Goal: Transaction & Acquisition: Purchase product/service

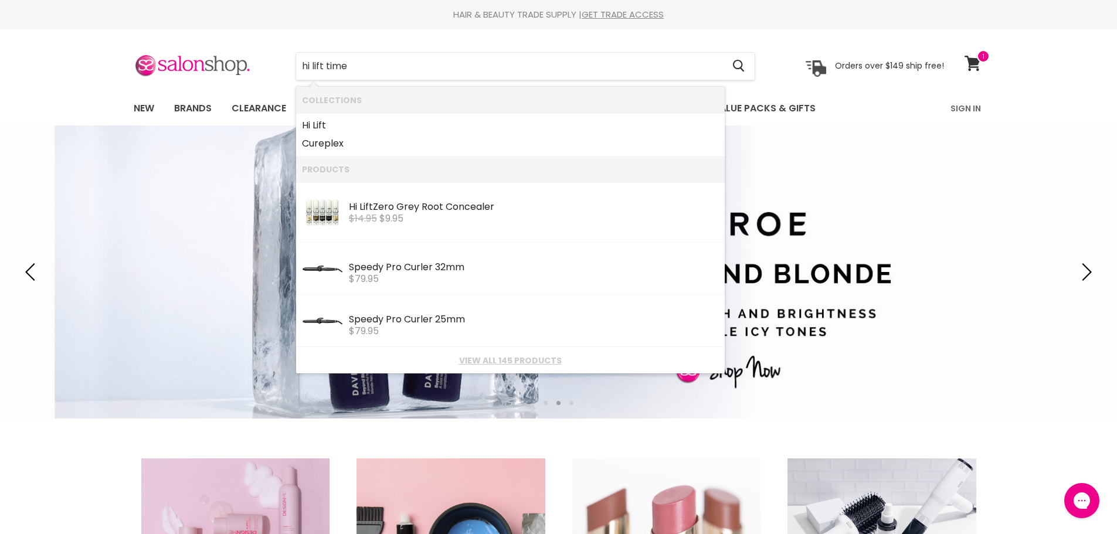
type input "hi lift timer"
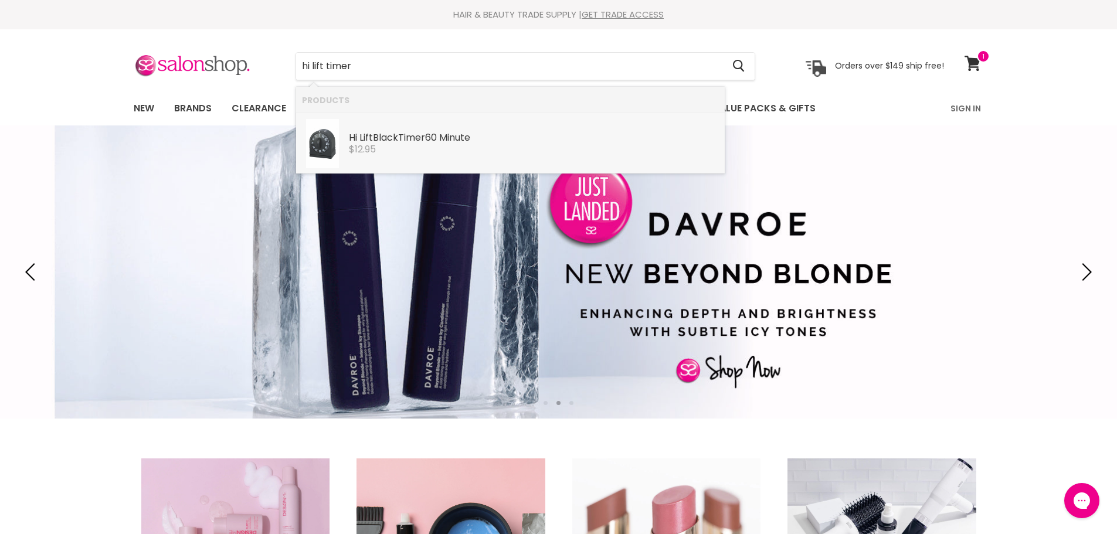
click at [448, 140] on div "Hi Lift Black Timer 60 Minute" at bounding box center [534, 138] width 370 height 12
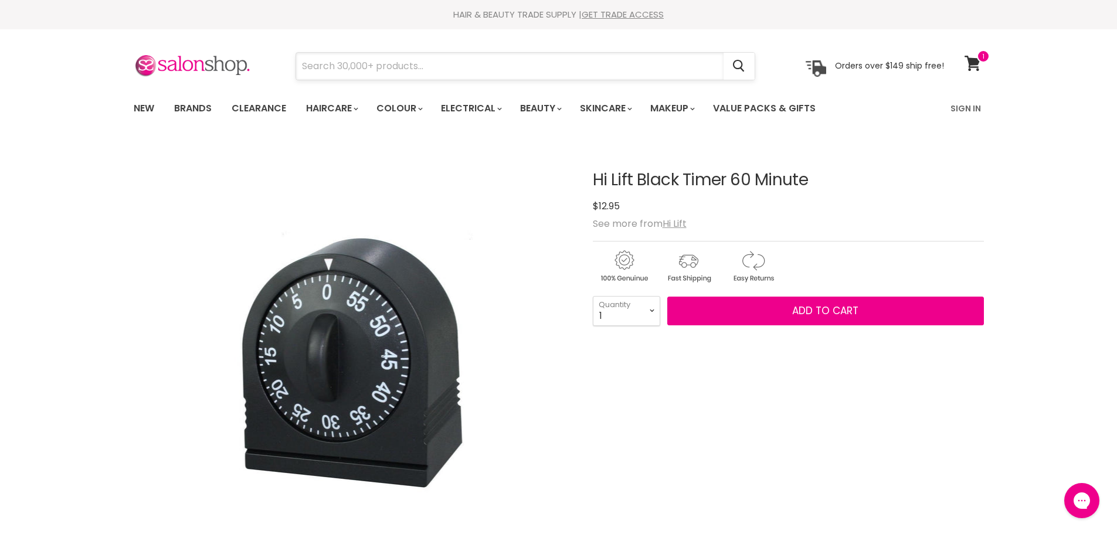
click at [396, 73] on input "Search" at bounding box center [509, 66] width 427 height 27
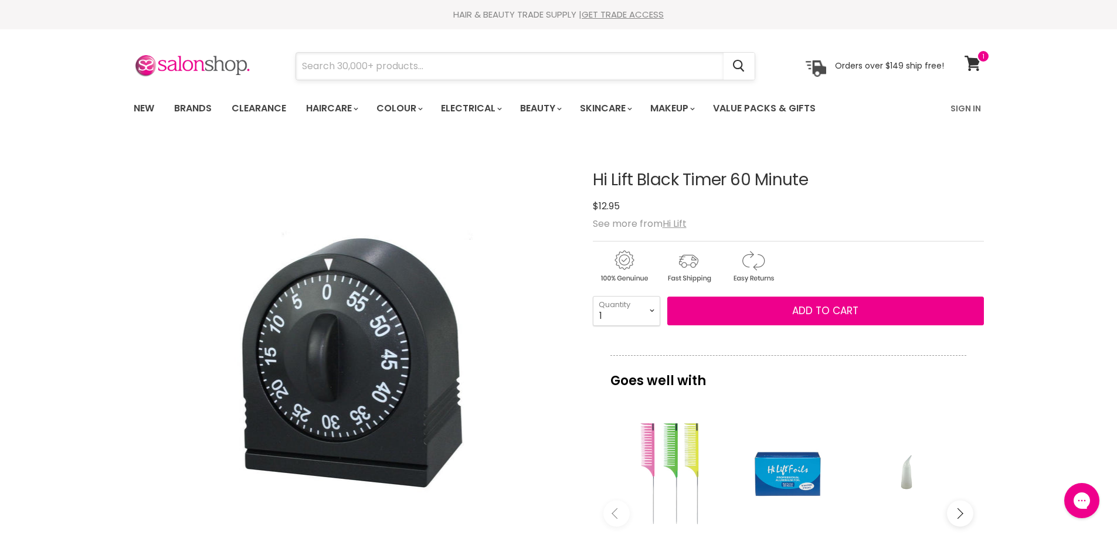
click at [457, 66] on input "Search" at bounding box center [509, 66] width 427 height 27
click at [363, 69] on input "salonsmart gig" at bounding box center [509, 66] width 427 height 27
click at [327, 72] on input "salonsmart dig" at bounding box center [509, 66] width 427 height 27
type input "salon smart dig"
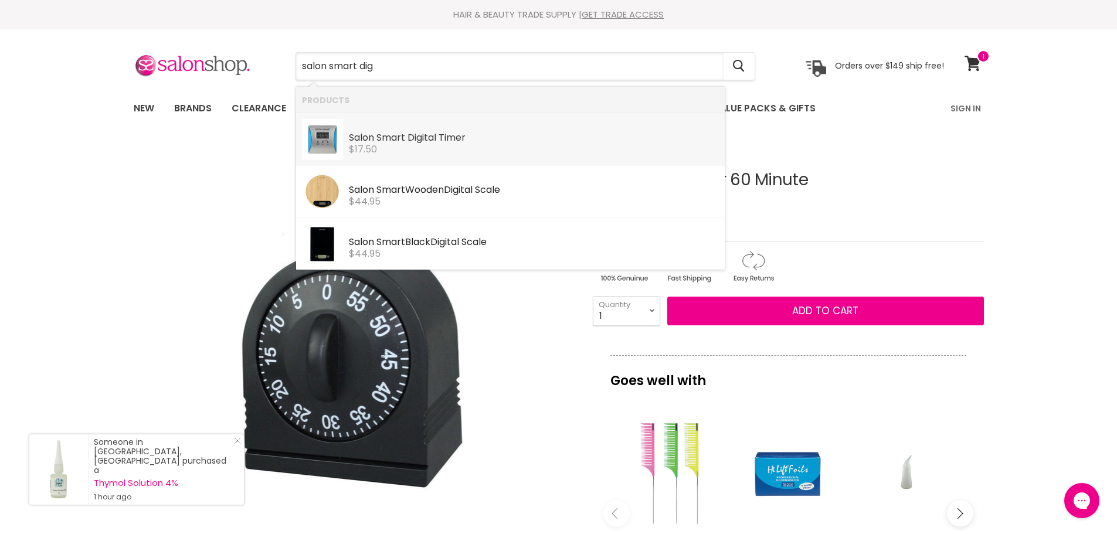
click at [417, 143] on b "Dig" at bounding box center [414, 137] width 15 height 13
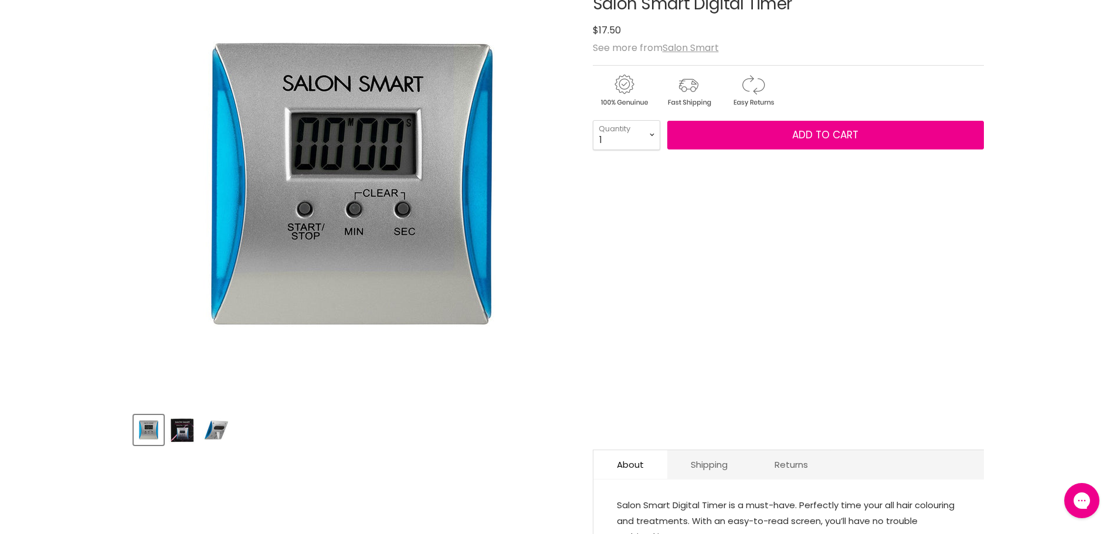
click at [187, 430] on img "Product thumbnails" at bounding box center [182, 430] width 28 height 28
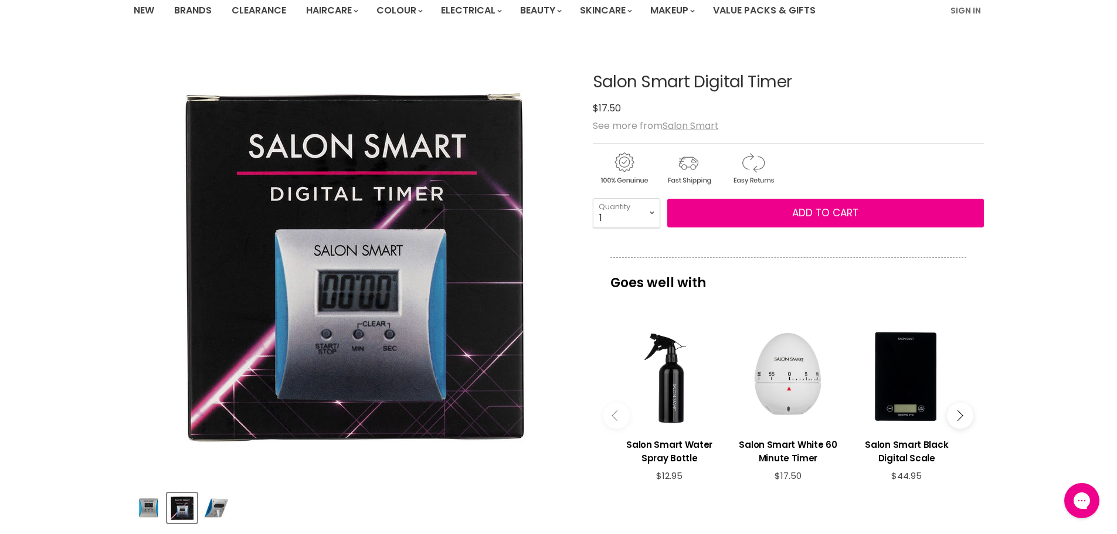
scroll to position [117, 0]
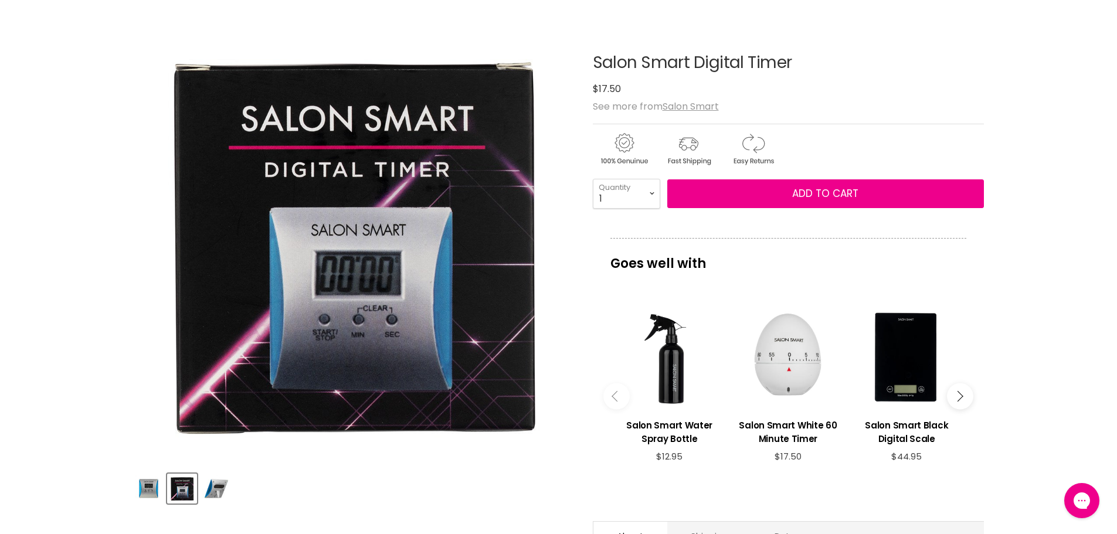
click at [513, 456] on img "Salon Smart Digital Timer image. Click or Scroll to Zoom." at bounding box center [352, 243] width 438 height 438
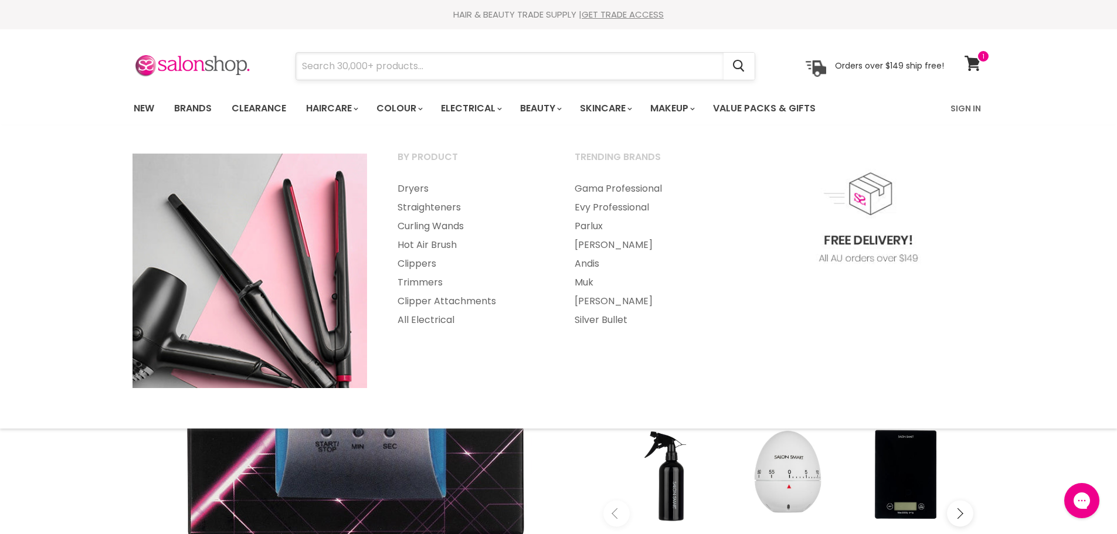
click at [401, 69] on input "Search" at bounding box center [509, 66] width 427 height 27
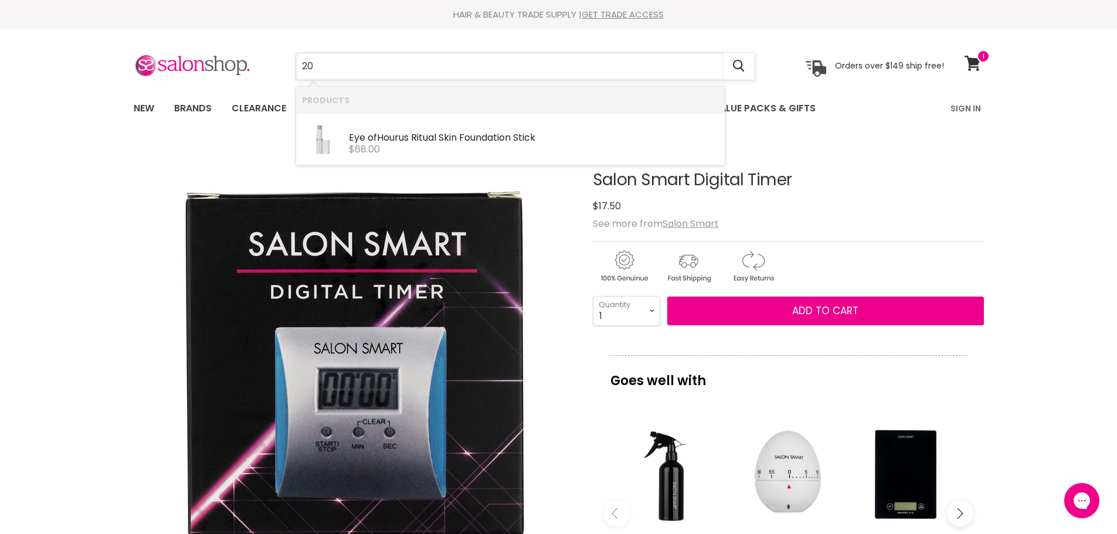
type input "2"
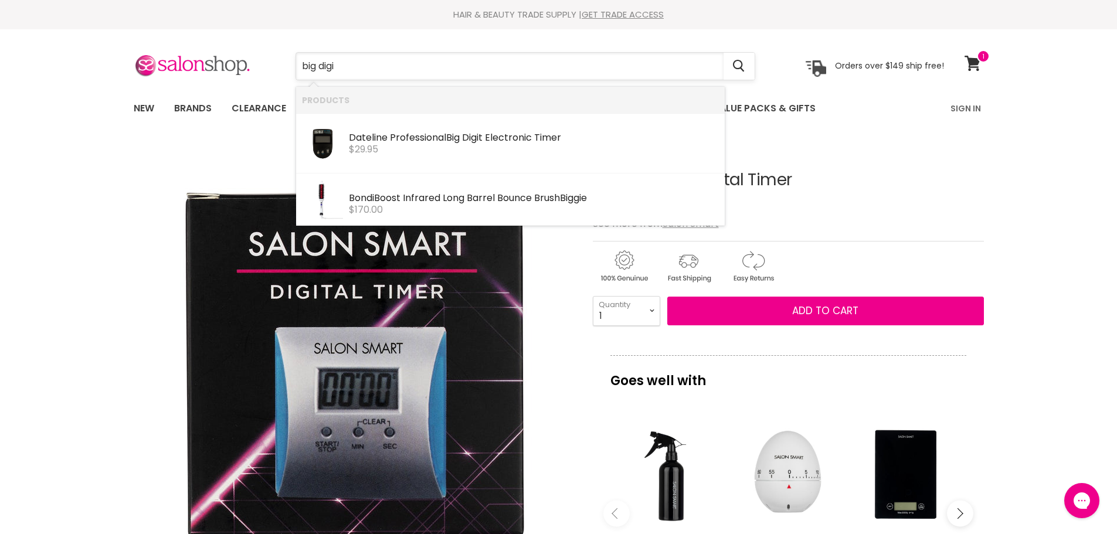
type input "big digit"
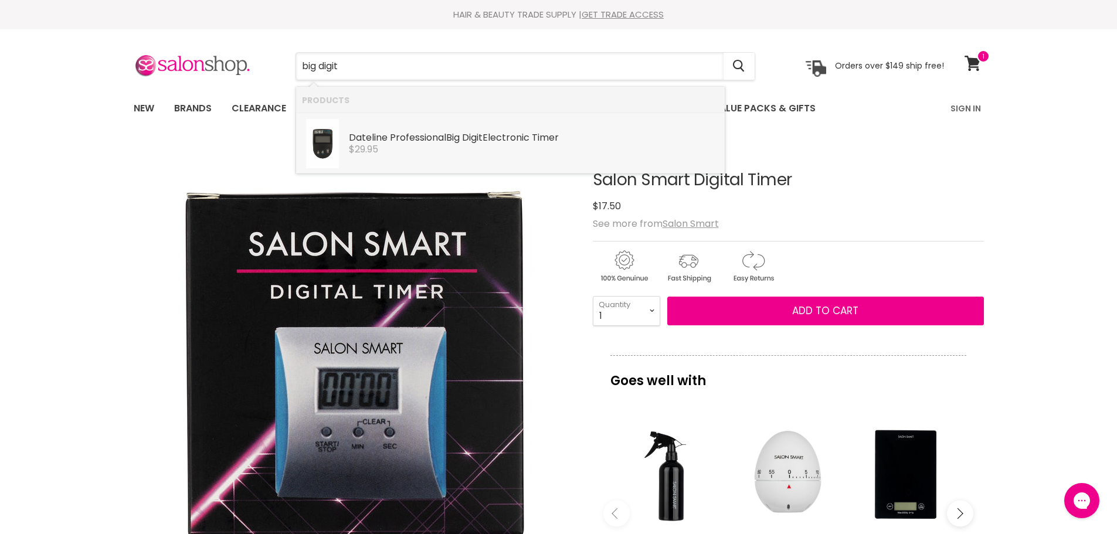
click at [460, 142] on b "Big" at bounding box center [452, 137] width 13 height 13
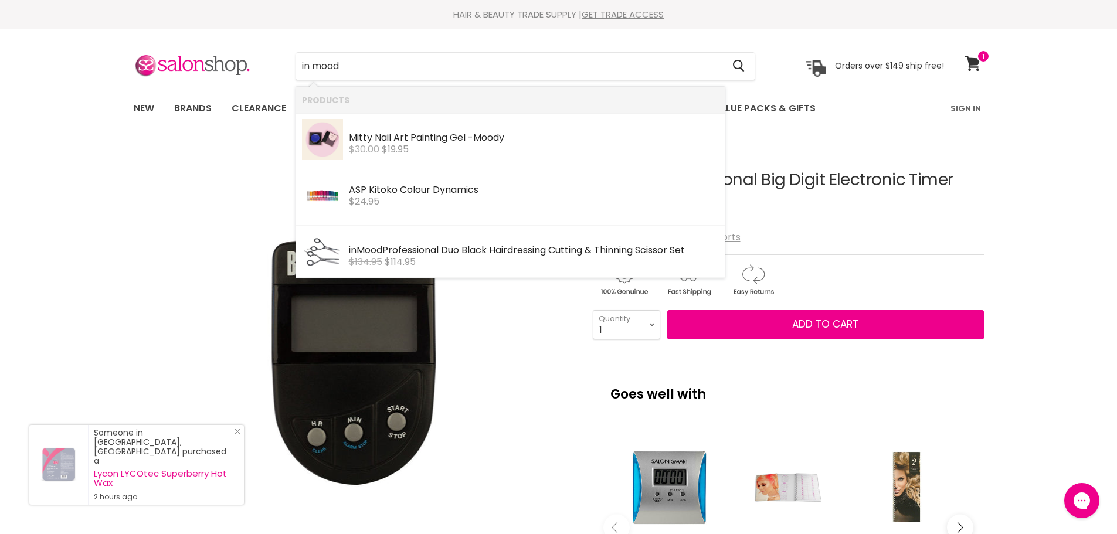
type input "in mood"
